Goal: Transaction & Acquisition: Purchase product/service

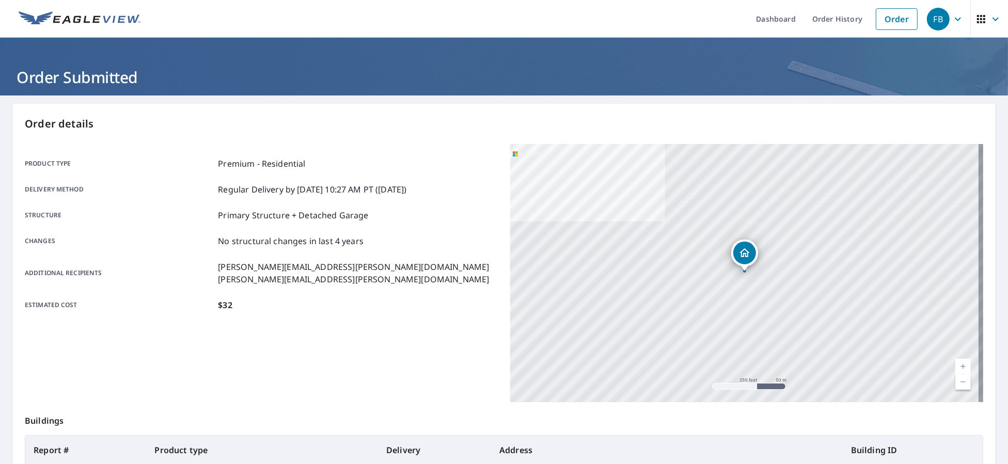
scroll to position [109, 0]
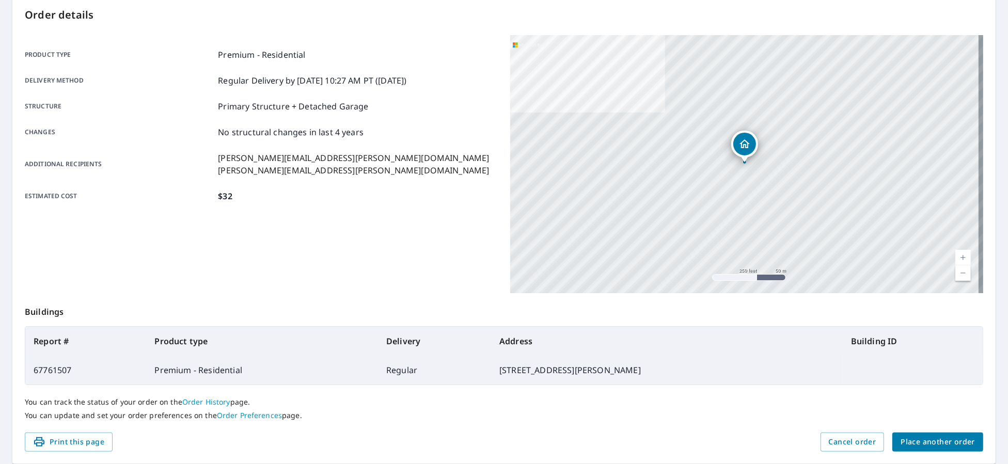
drag, startPoint x: 940, startPoint y: 429, endPoint x: 939, endPoint y: 434, distance: 5.8
click at [941, 429] on div "You can track the status of your order on the Order History page. You can updat…" at bounding box center [504, 409] width 959 height 48
click at [936, 441] on span "Place another order" at bounding box center [938, 442] width 74 height 13
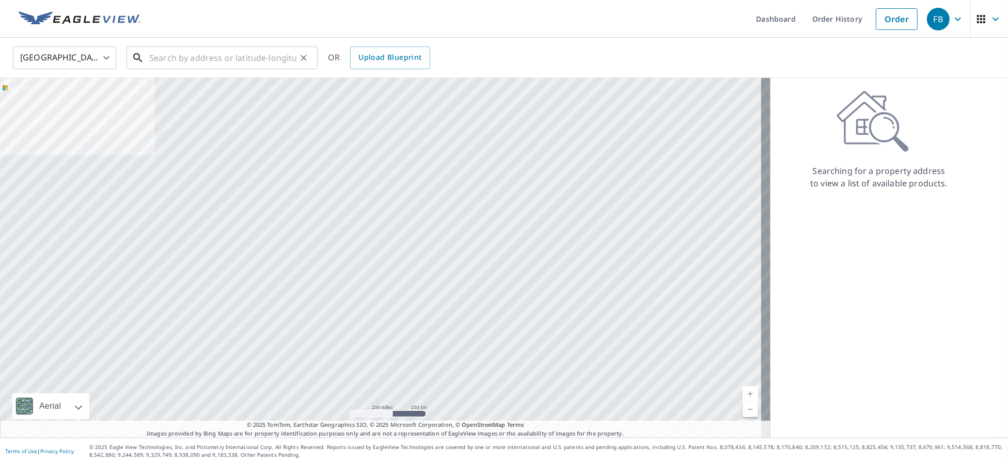
click at [212, 61] on input "text" at bounding box center [222, 57] width 147 height 29
paste input "[STREET_ADDRESS]"
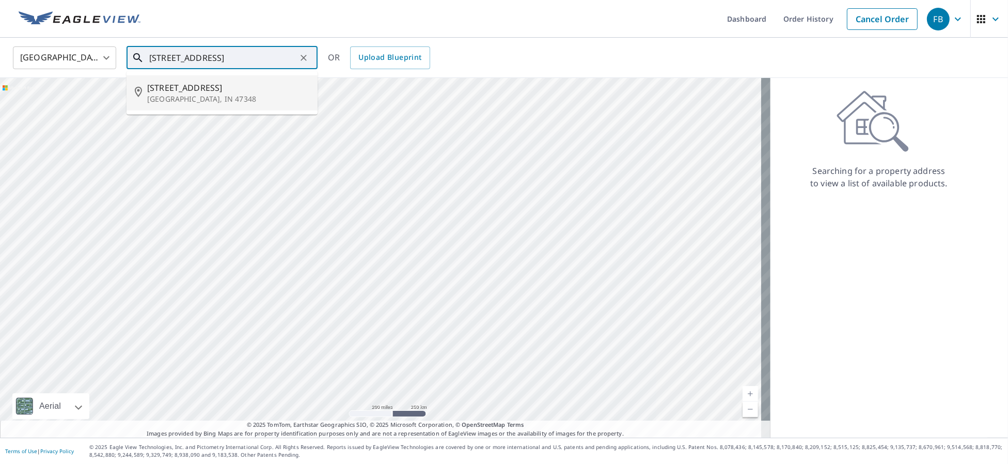
click at [200, 94] on p "[GEOGRAPHIC_DATA], IN 47348" at bounding box center [228, 99] width 162 height 10
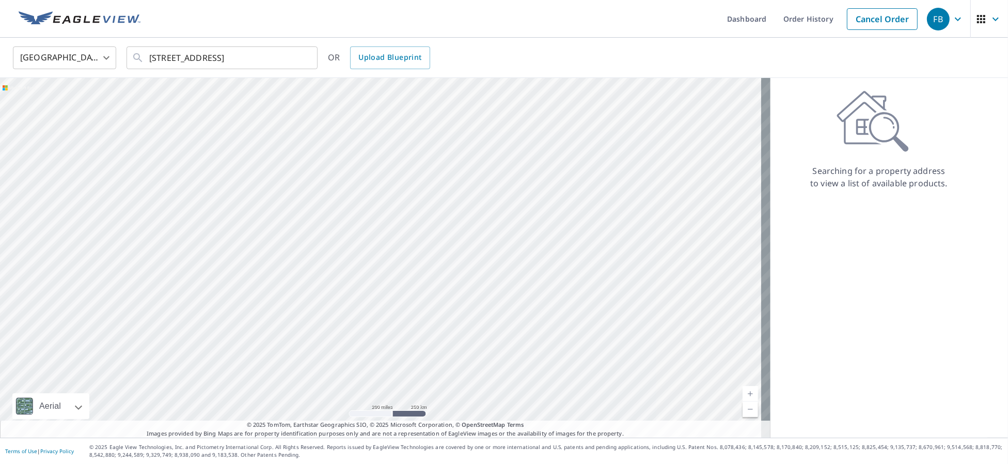
type input "[STREET_ADDRESS]"
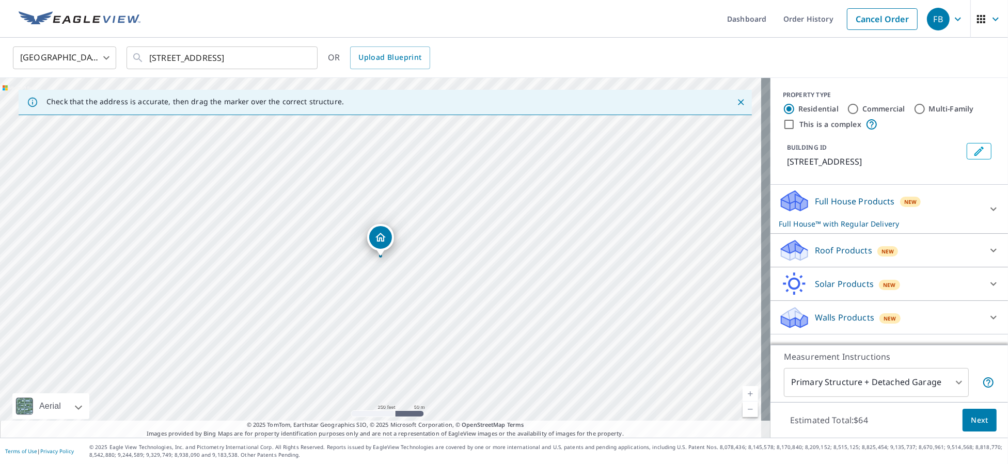
click at [873, 259] on div "Roof Products New" at bounding box center [880, 251] width 203 height 24
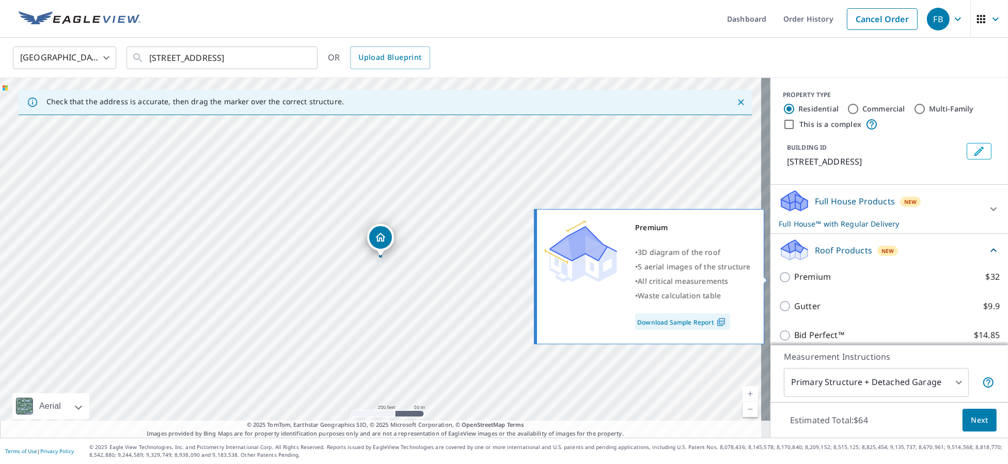
click at [813, 277] on p "Premium" at bounding box center [813, 277] width 37 height 13
click at [795, 277] on input "Premium $32" at bounding box center [786, 277] width 15 height 12
checkbox input "true"
checkbox input "false"
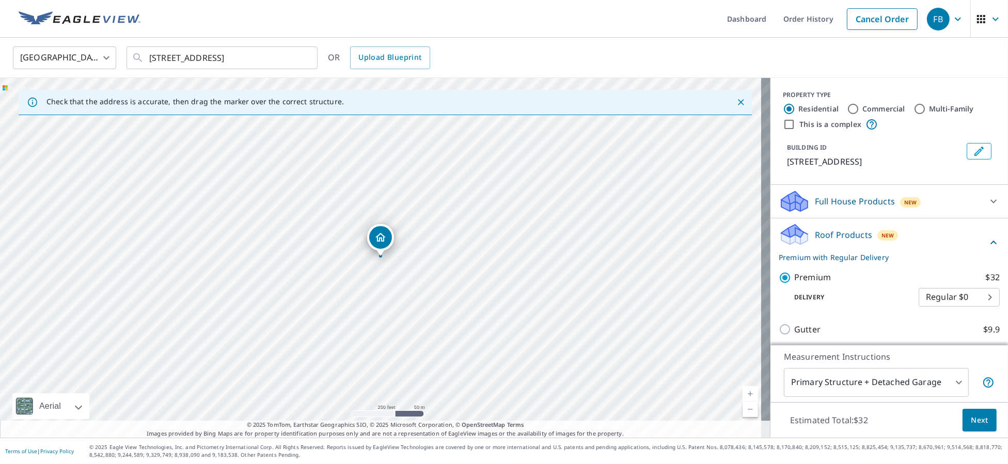
click at [971, 416] on span "Next" at bounding box center [980, 420] width 18 height 13
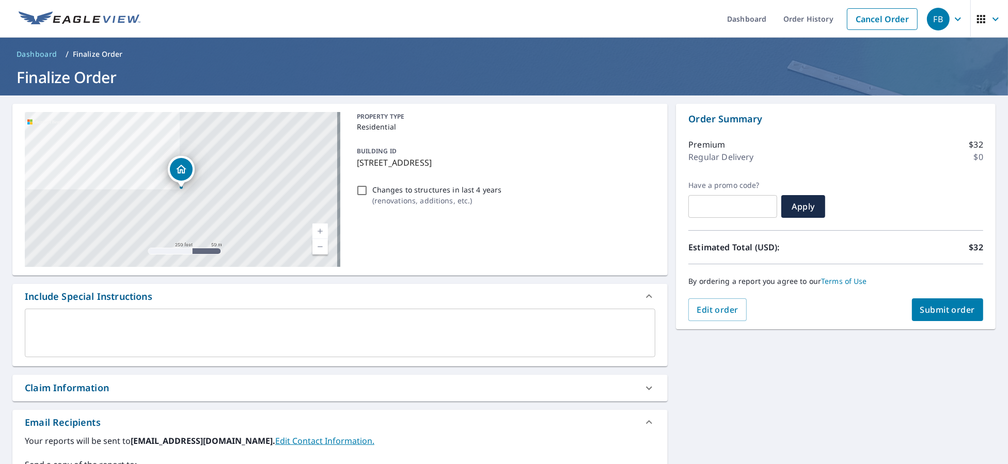
scroll to position [185, 0]
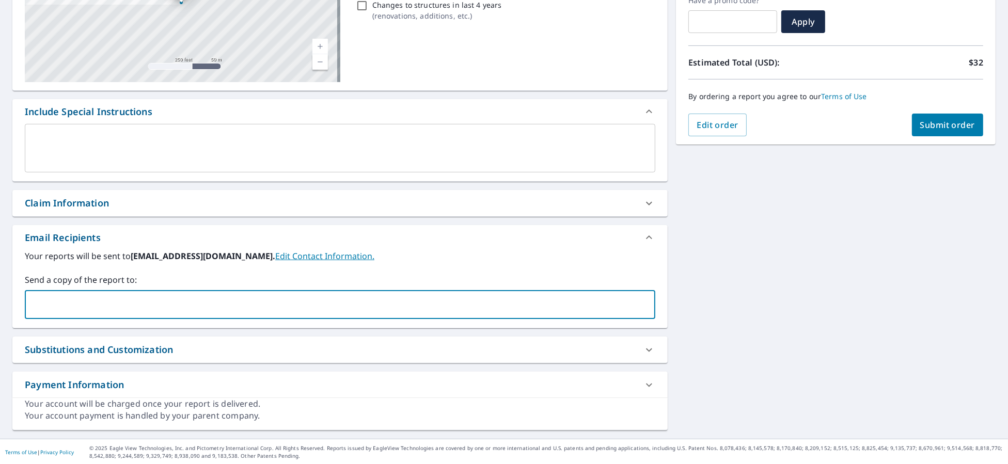
click at [205, 305] on input "text" at bounding box center [332, 305] width 606 height 20
type input "[PERSON_NAME][EMAIL_ADDRESS][PERSON_NAME][DOMAIN_NAME]"
checkbox input "true"
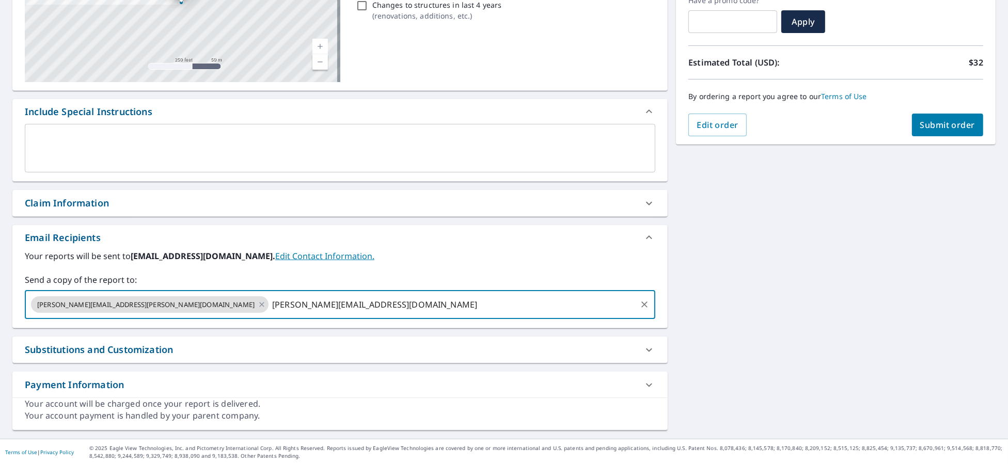
type input "[PERSON_NAME][EMAIL_ADDRESS][DOMAIN_NAME]"
click at [949, 128] on span "Submit order" at bounding box center [948, 124] width 55 height 11
checkbox input "true"
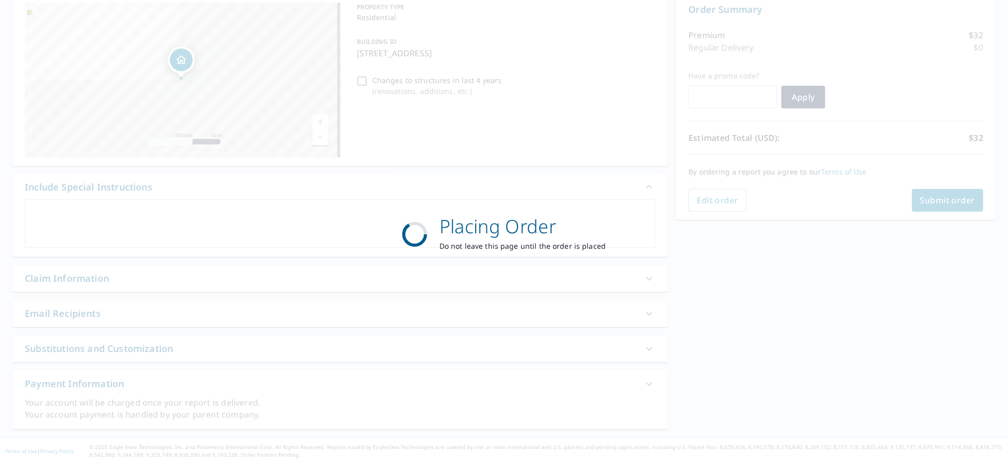
scroll to position [109, 0]
